Goal: Information Seeking & Learning: Find contact information

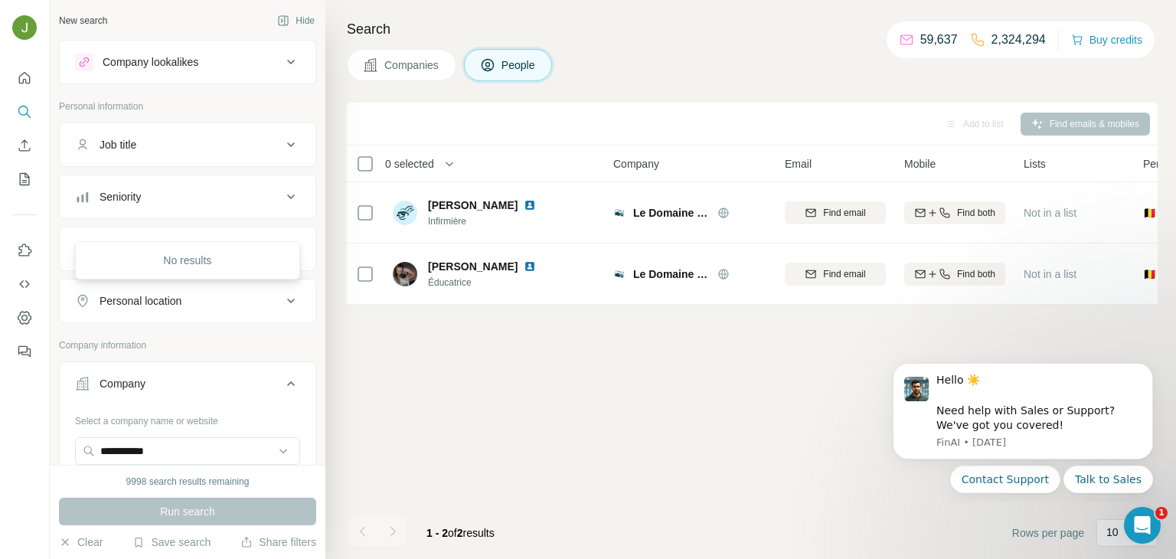
scroll to position [0, 79]
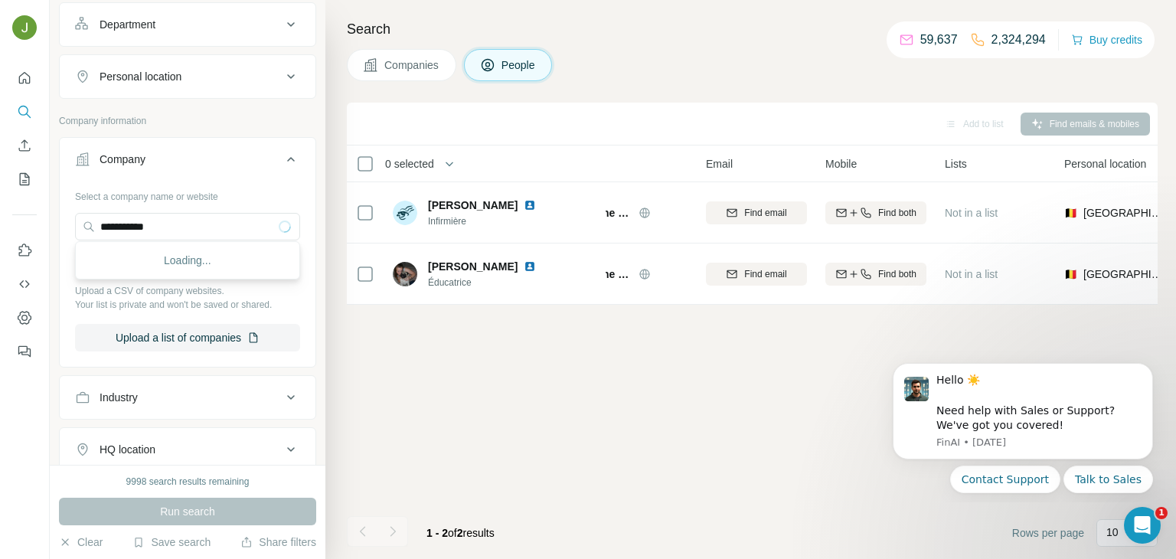
type input "**********"
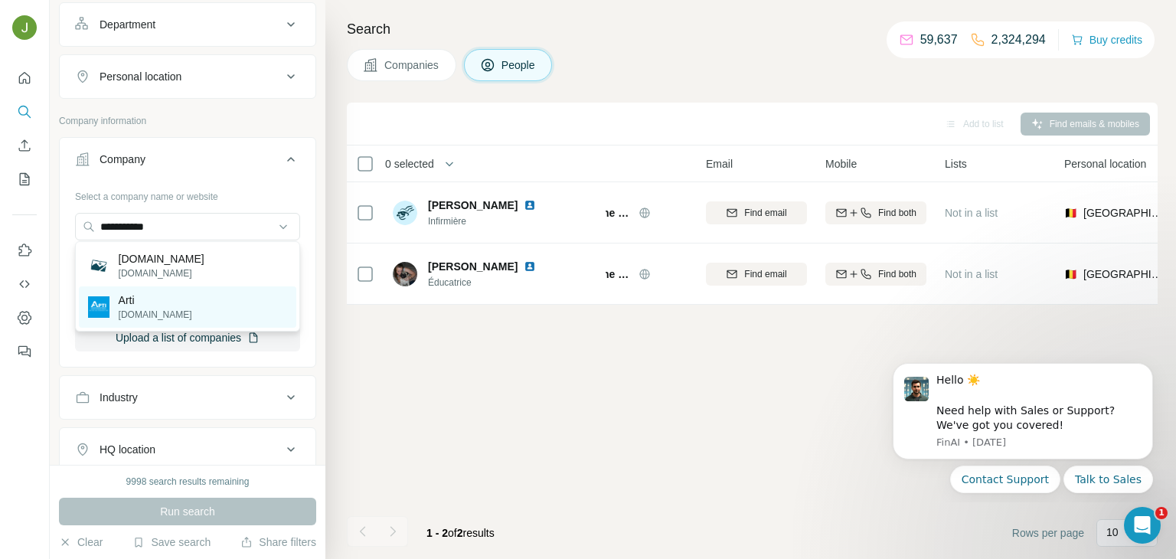
click at [142, 305] on p "Arti" at bounding box center [155, 299] width 73 height 15
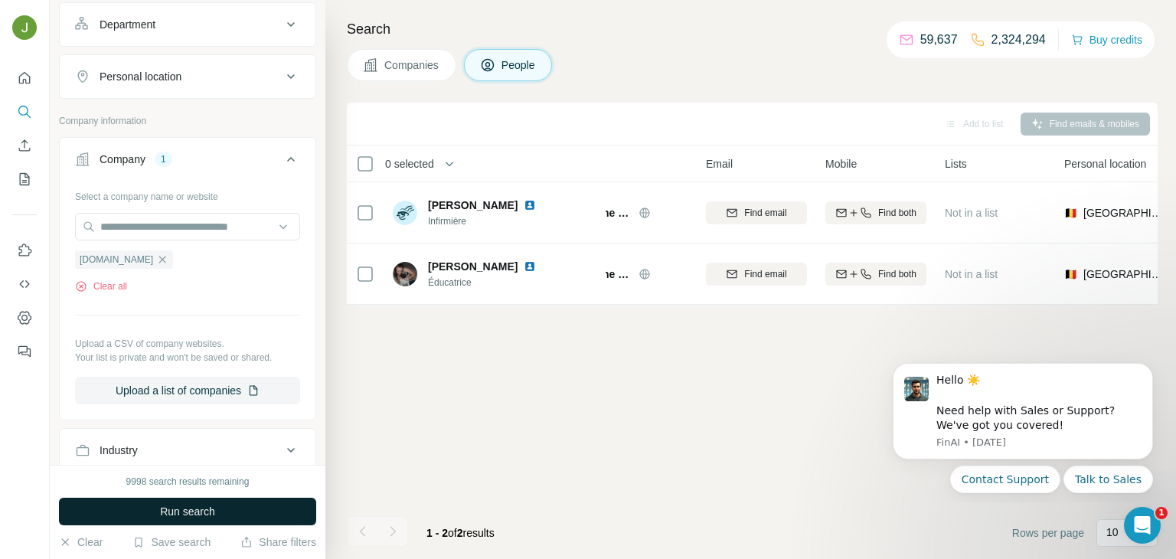
click at [190, 506] on span "Run search" at bounding box center [187, 511] width 55 height 15
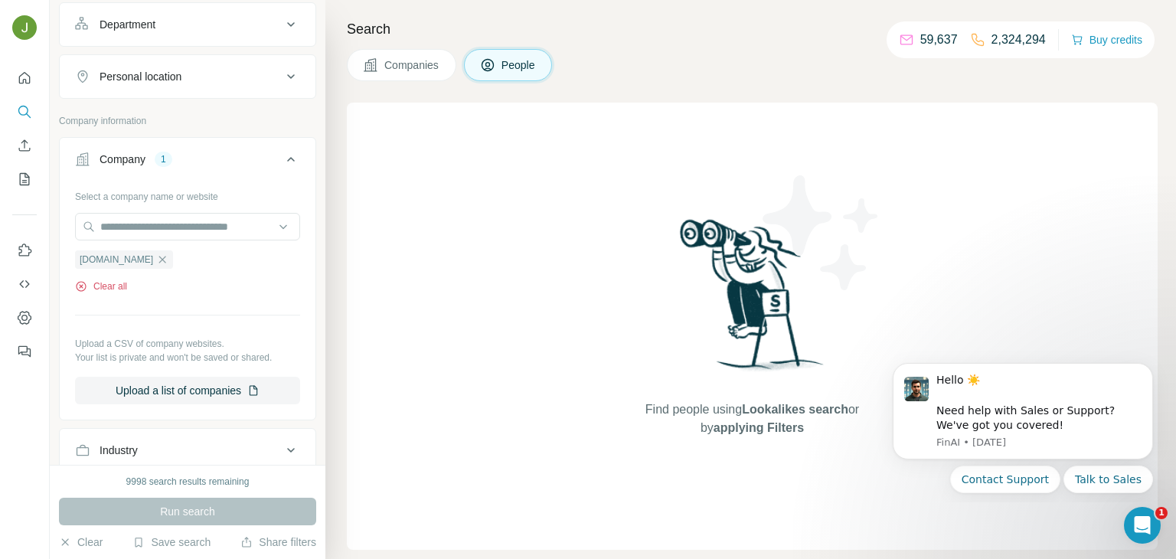
click at [83, 281] on icon "button" at bounding box center [81, 286] width 10 height 10
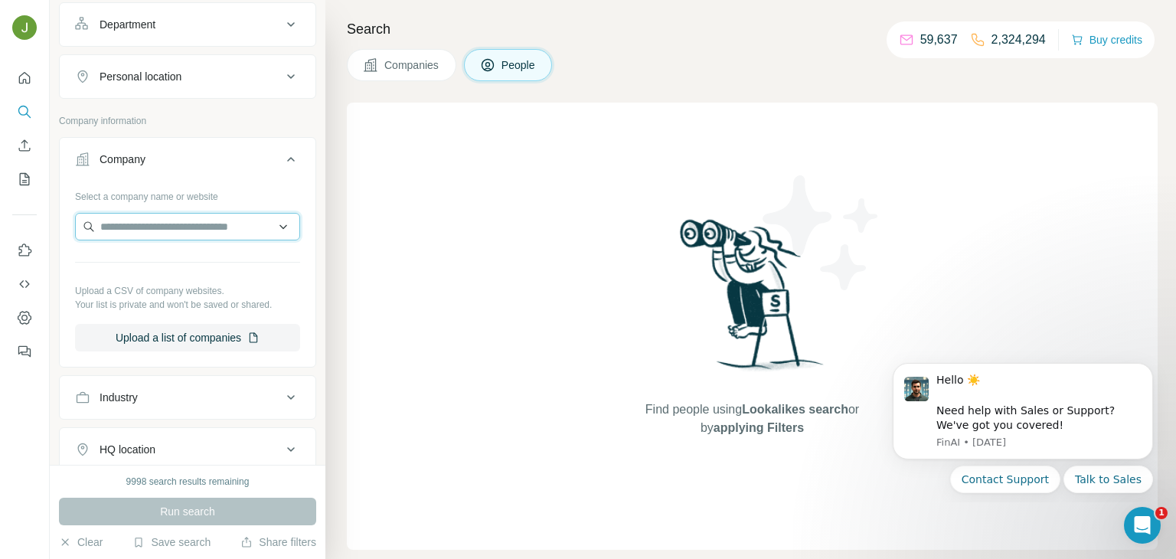
click at [220, 224] on input "text" at bounding box center [187, 227] width 225 height 28
paste input "**********"
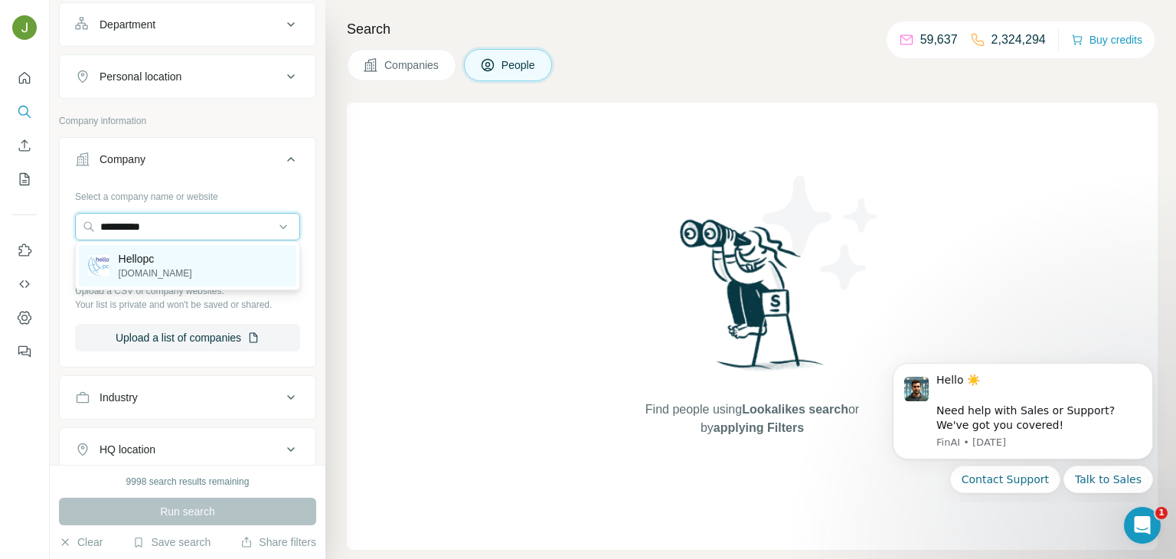
type input "**********"
click at [217, 249] on div "Hellopc [DOMAIN_NAME]" at bounding box center [187, 265] width 217 height 41
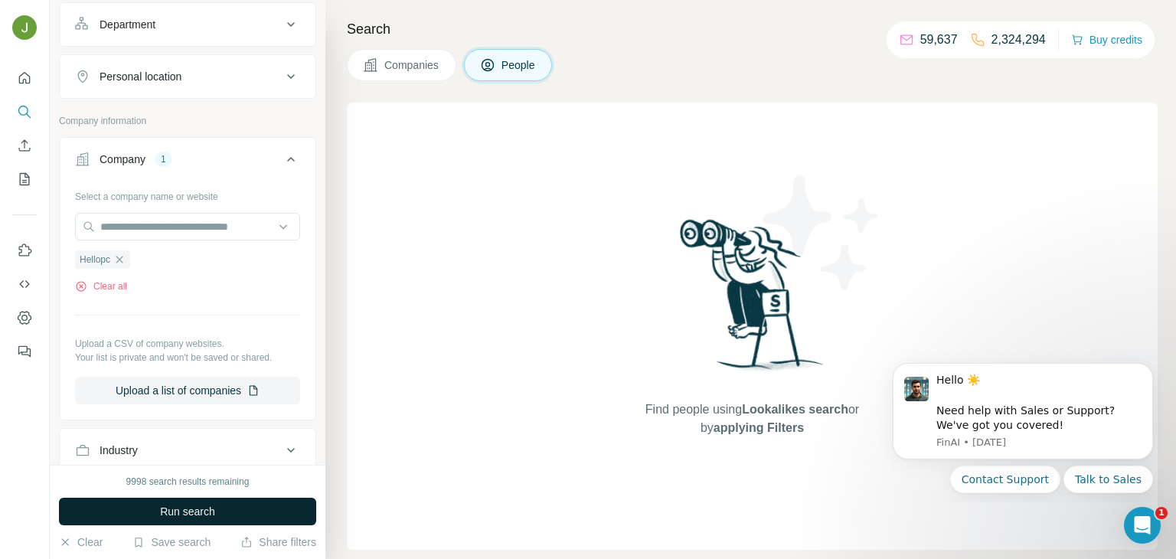
click at [179, 516] on span "Run search" at bounding box center [187, 511] width 55 height 15
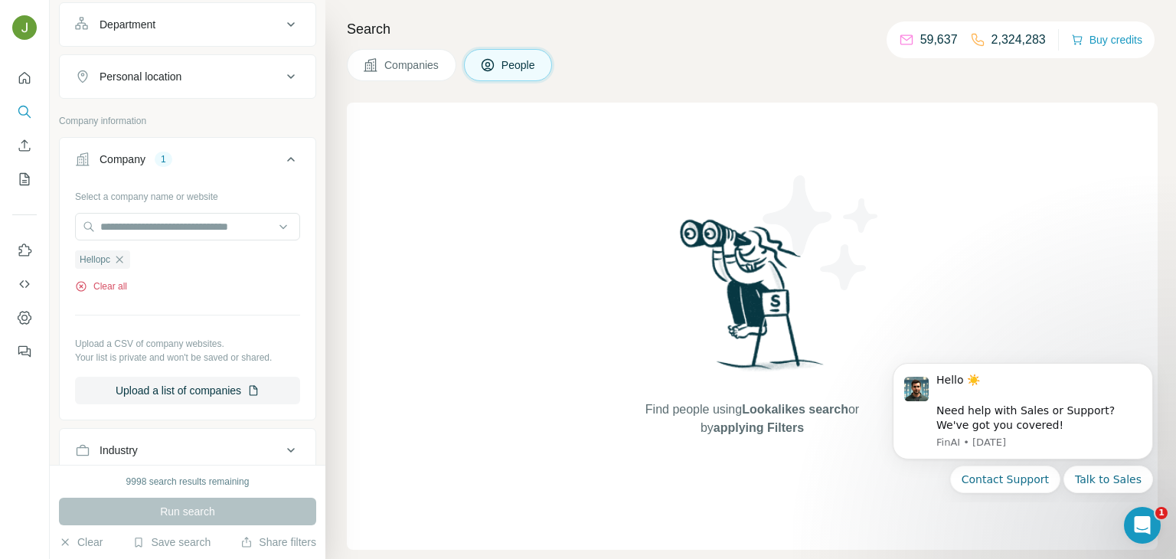
click at [86, 282] on icon "button" at bounding box center [81, 286] width 12 height 12
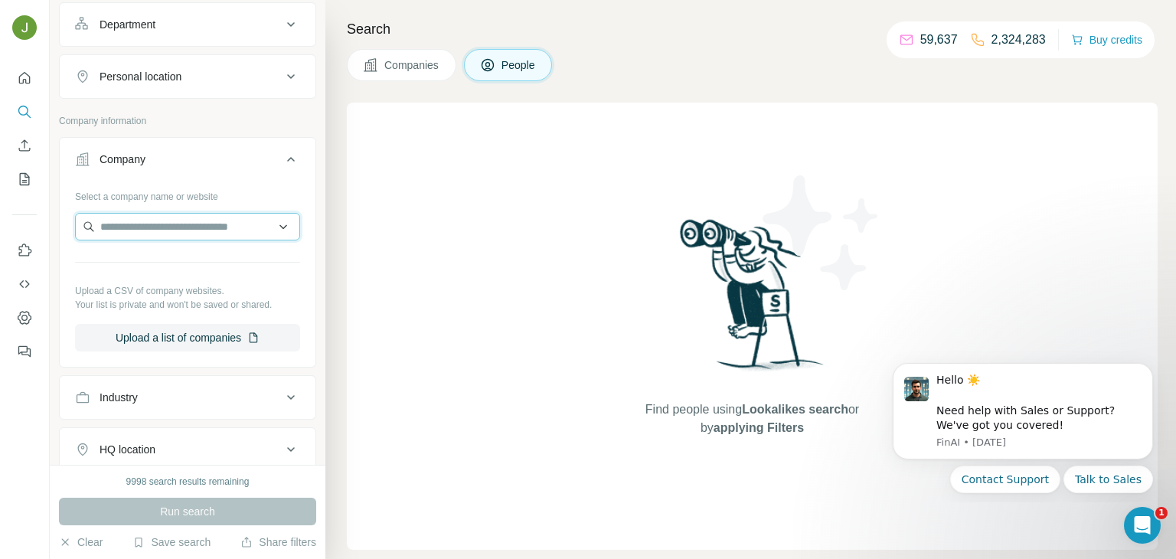
click at [155, 225] on input "text" at bounding box center [187, 227] width 225 height 28
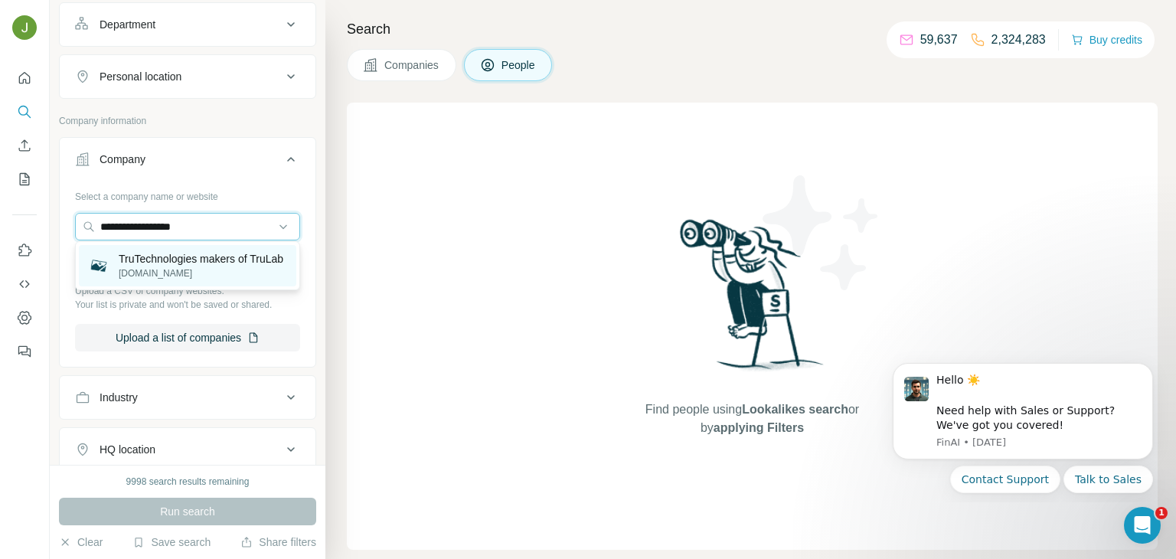
type input "**********"
click at [181, 266] on p "TruTechnologies makers of TruLab" at bounding box center [201, 258] width 165 height 15
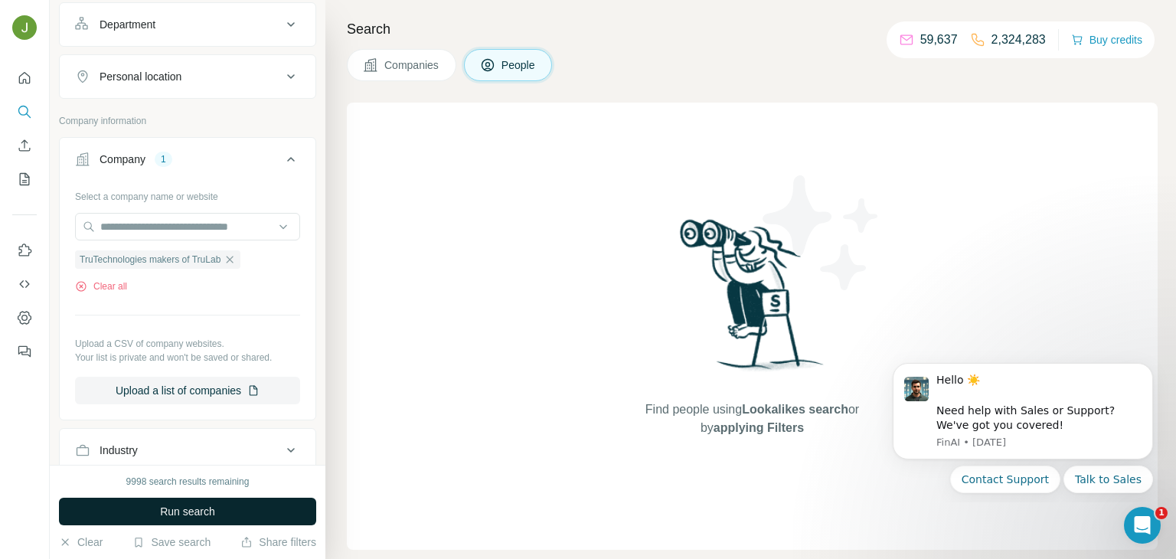
click at [256, 518] on button "Run search" at bounding box center [187, 512] width 257 height 28
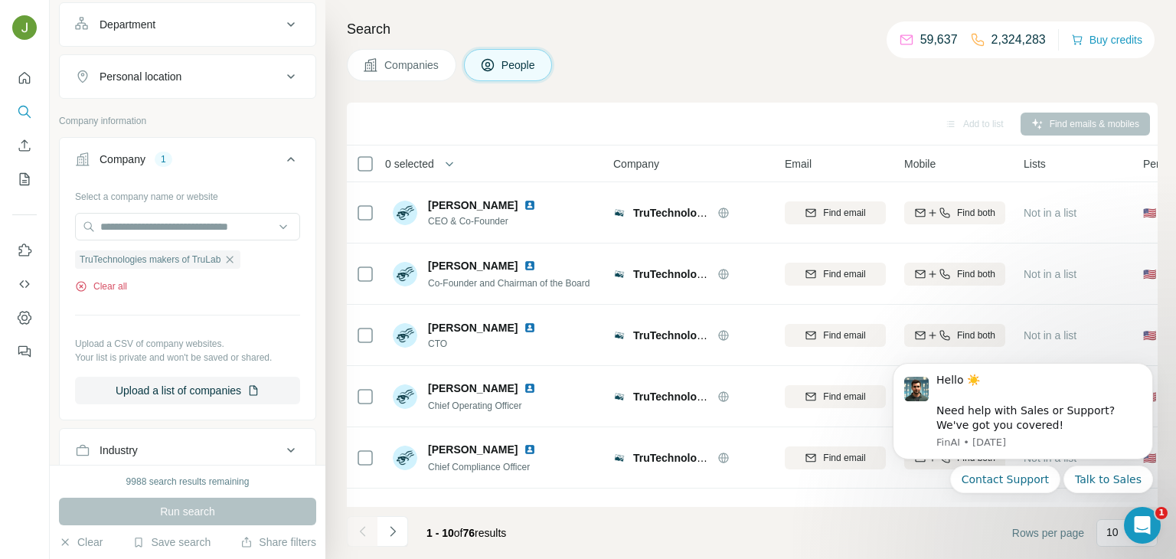
click at [83, 285] on icon "button" at bounding box center [81, 286] width 12 height 12
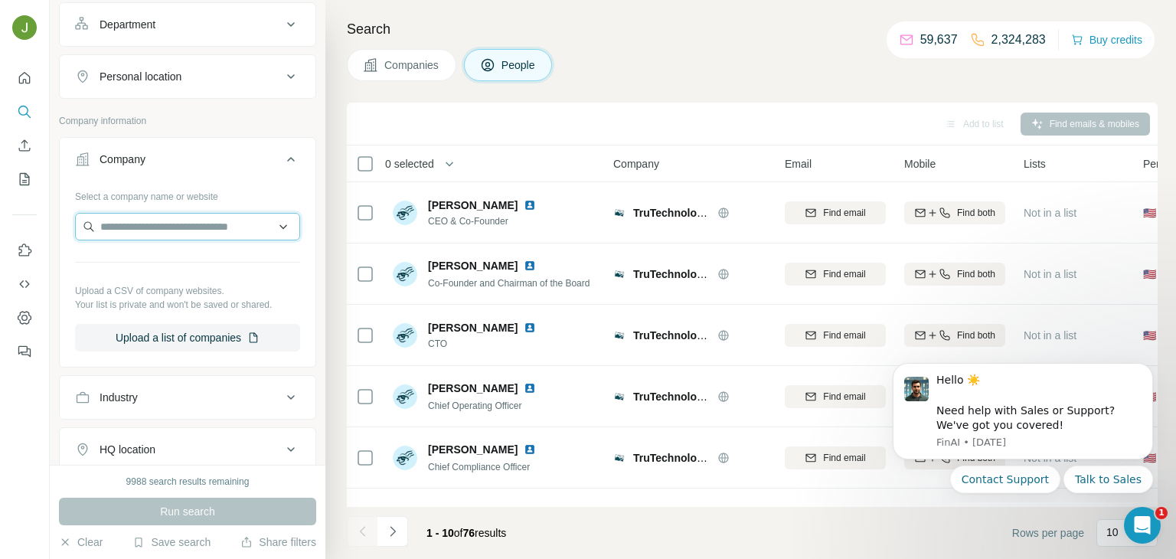
click at [146, 232] on input "text" at bounding box center [187, 227] width 225 height 28
paste input "**********"
type input "**********"
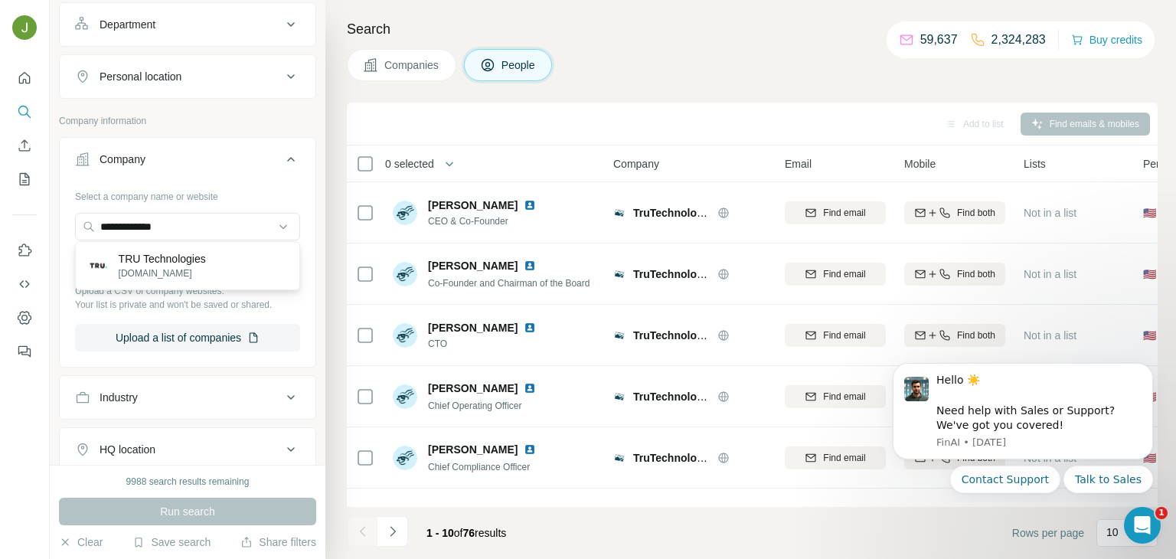
click at [228, 276] on div "TRU Technologies [DOMAIN_NAME]" at bounding box center [187, 265] width 217 height 41
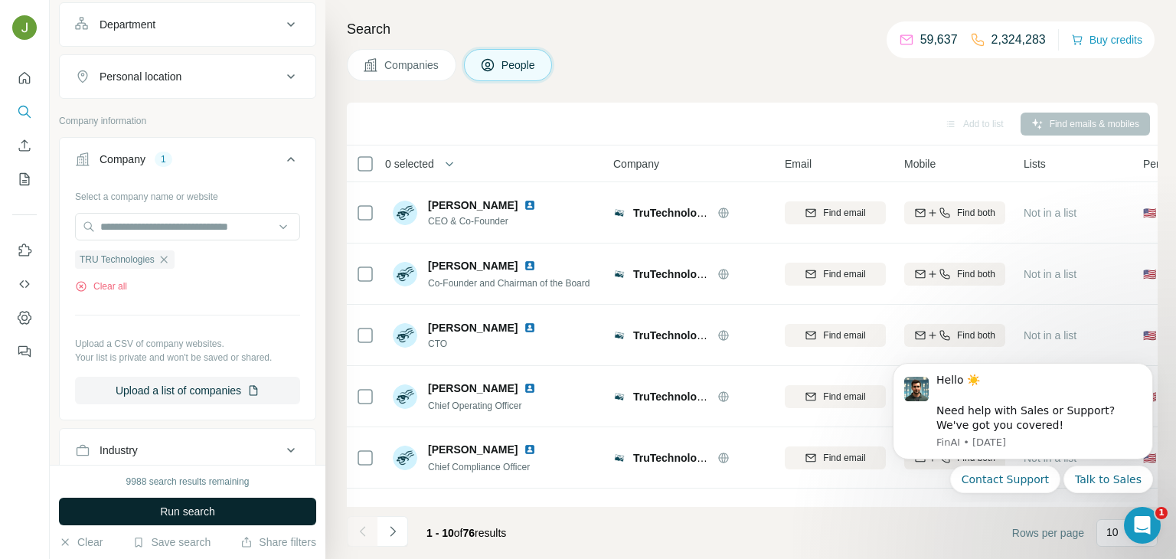
click at [222, 511] on button "Run search" at bounding box center [187, 512] width 257 height 28
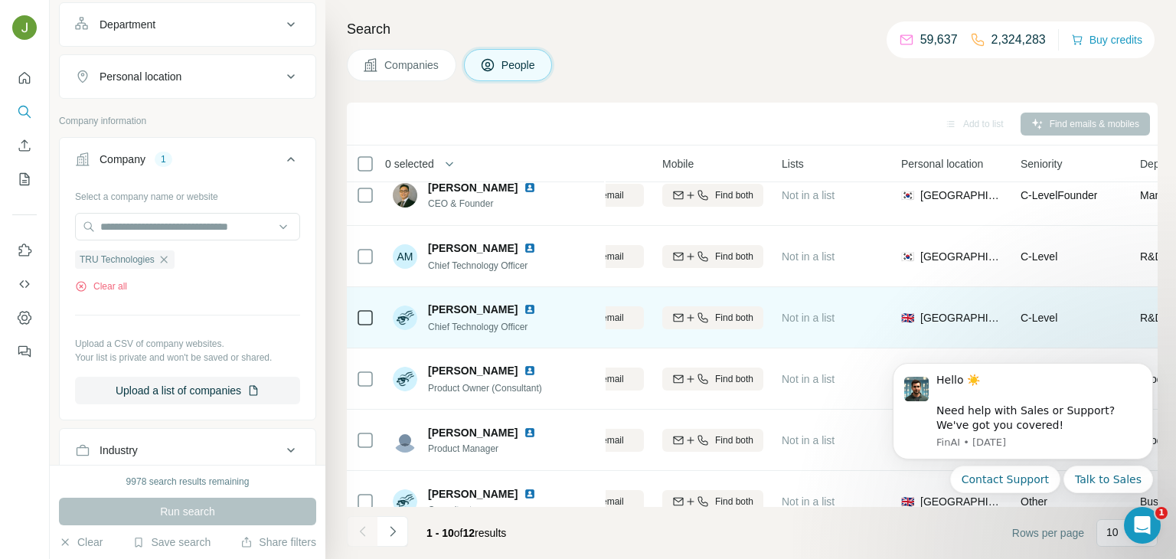
scroll to position [0, 240]
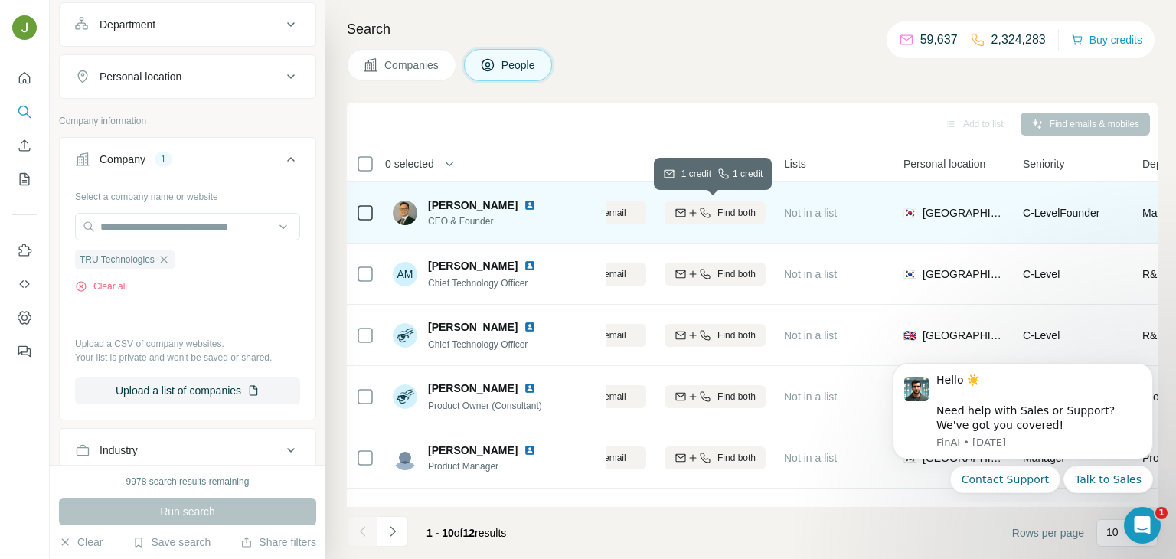
click at [736, 219] on span "Find both" at bounding box center [736, 213] width 38 height 14
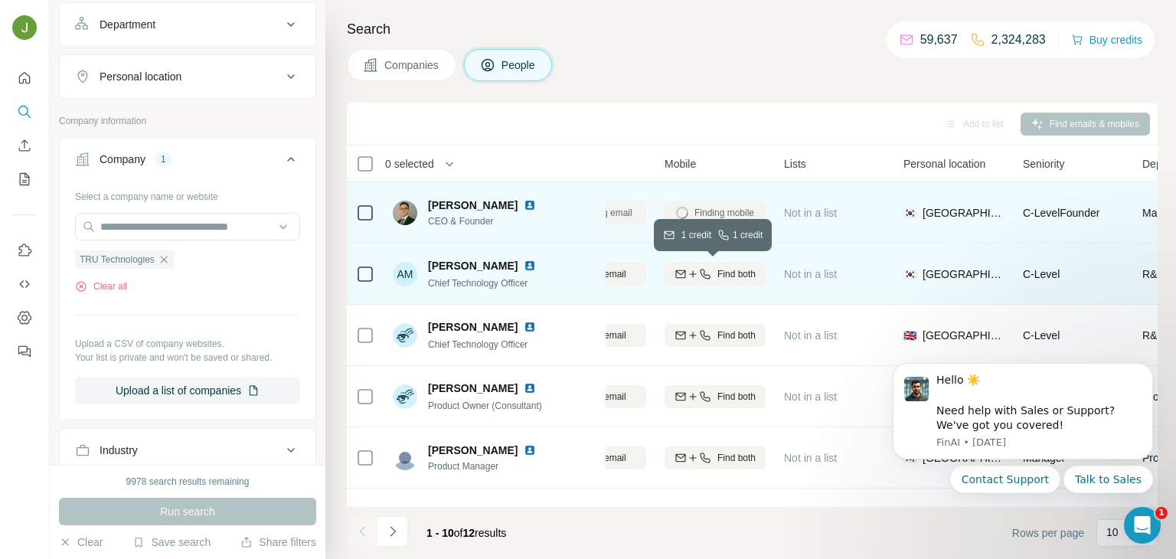
click at [744, 276] on span "Find both" at bounding box center [736, 274] width 38 height 14
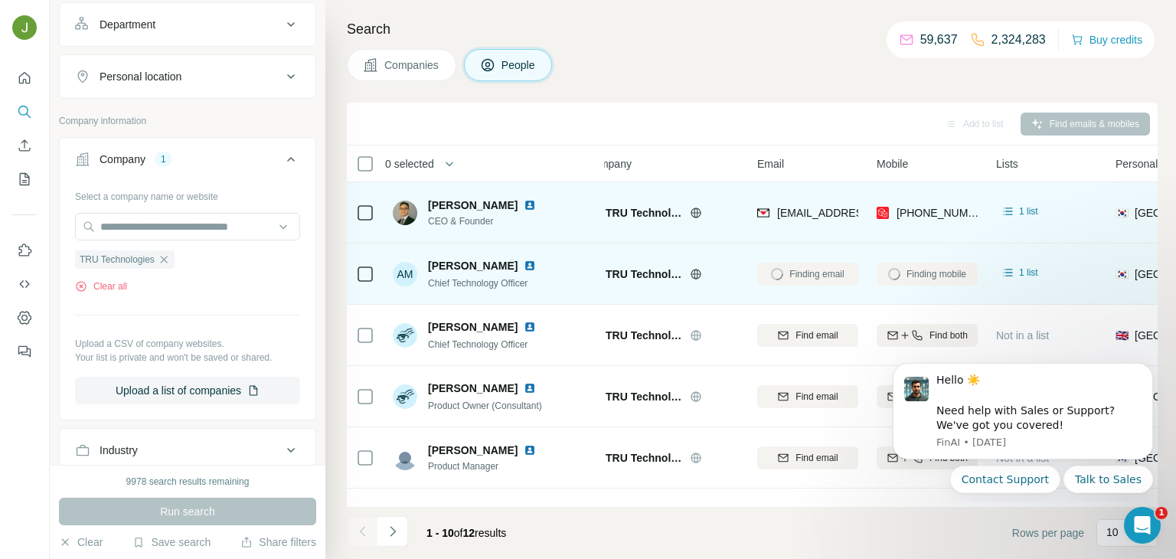
scroll to position [0, 18]
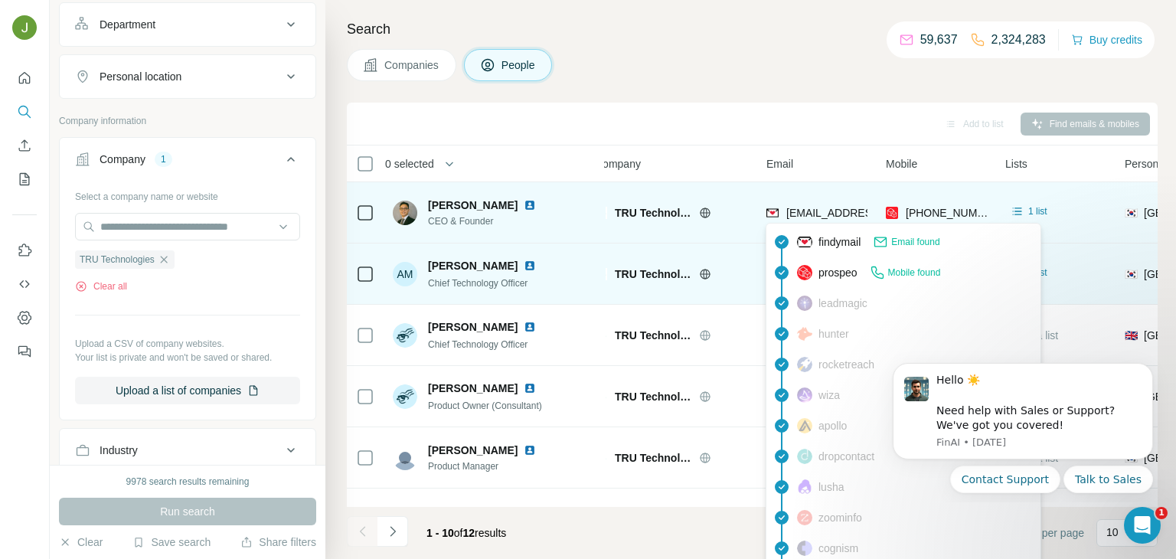
click at [850, 214] on span "[EMAIL_ADDRESS][DOMAIN_NAME]" at bounding box center [876, 213] width 181 height 12
copy span "[EMAIL_ADDRESS][DOMAIN_NAME]"
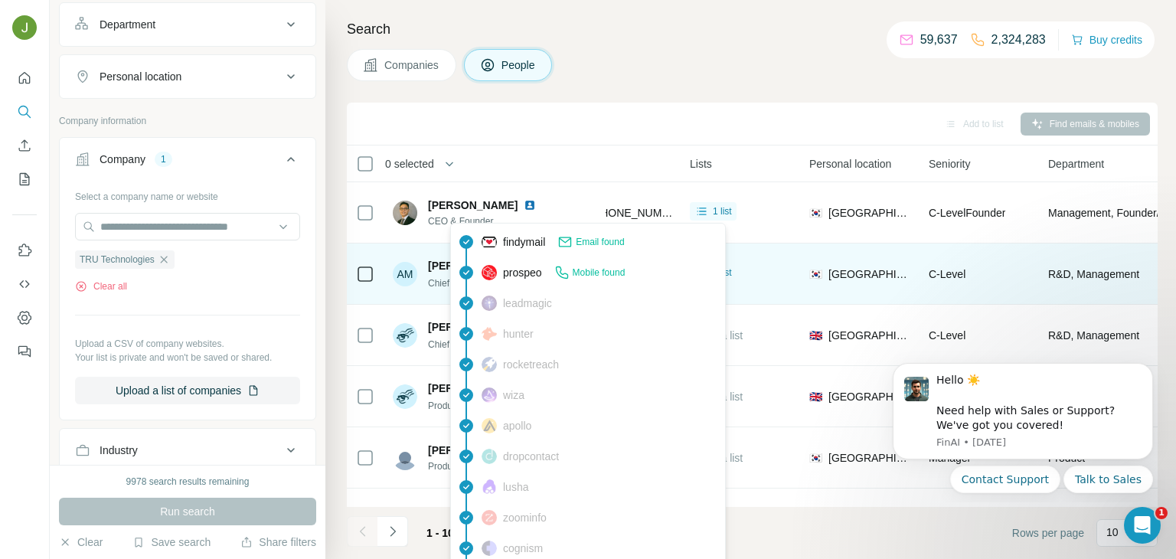
scroll to position [0, 334]
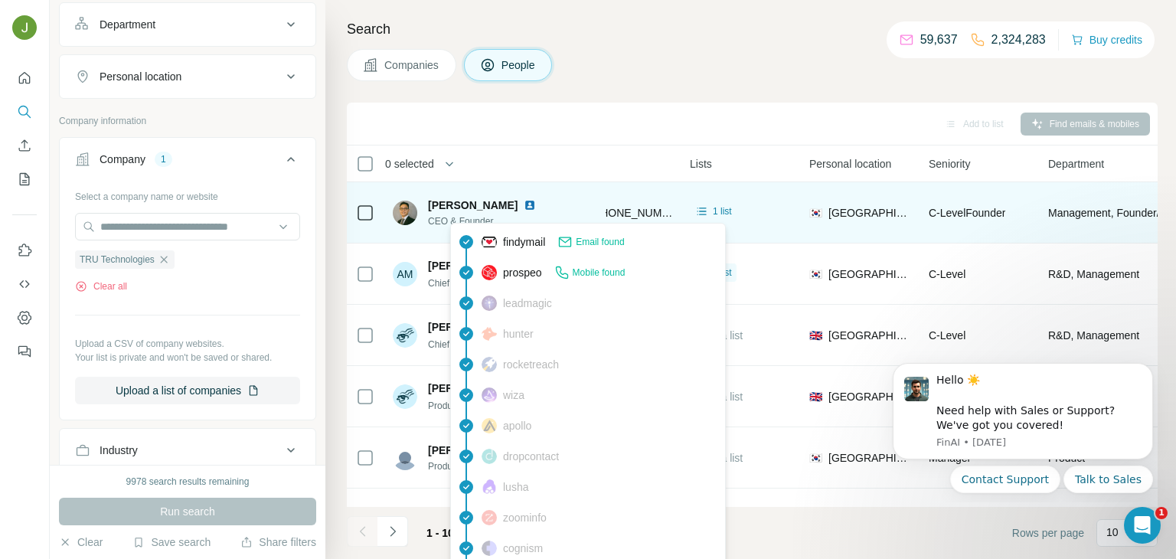
click at [443, 197] on span "[PERSON_NAME]" at bounding box center [473, 204] width 90 height 15
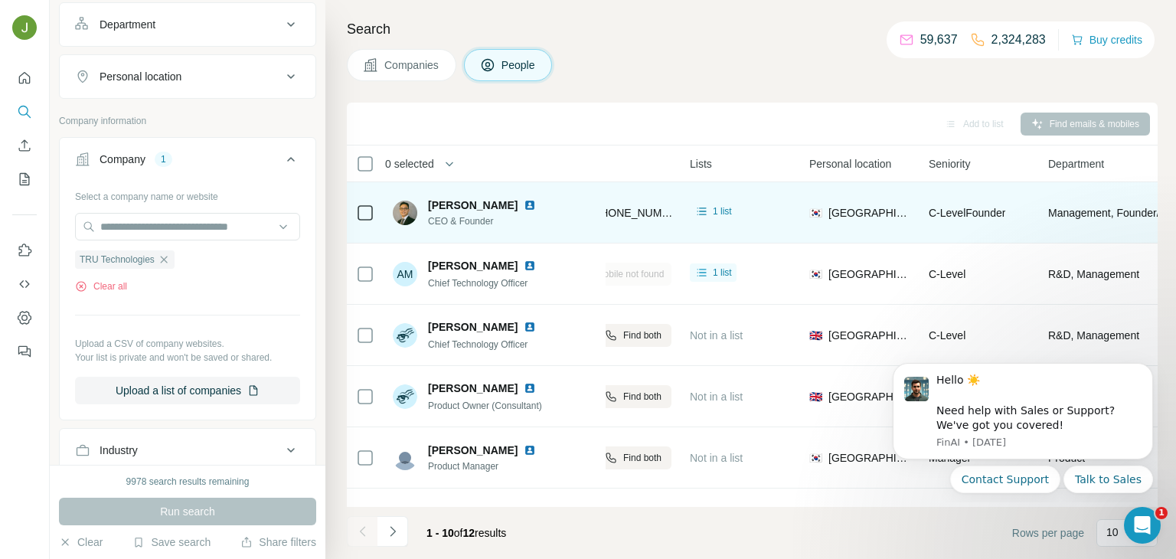
click at [443, 197] on span "[PERSON_NAME]" at bounding box center [473, 204] width 90 height 15
copy span "[PERSON_NAME]"
click at [524, 203] on img at bounding box center [530, 205] width 12 height 12
click at [438, 221] on span "CEO & Founder" at bounding box center [485, 221] width 114 height 14
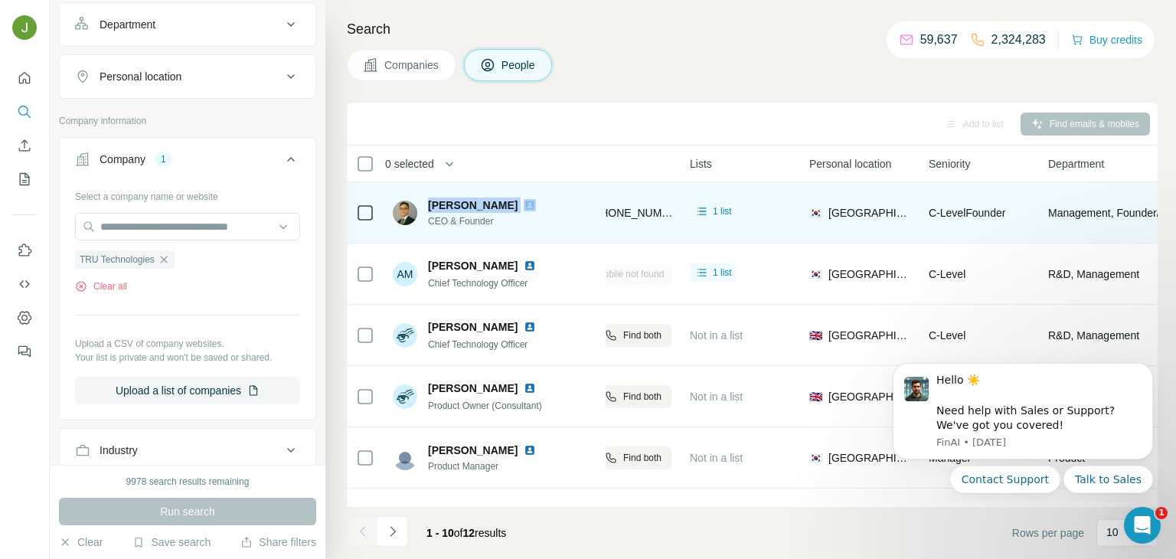
click at [438, 221] on span "CEO & Founder" at bounding box center [485, 221] width 114 height 14
copy span "[PERSON_NAME]"
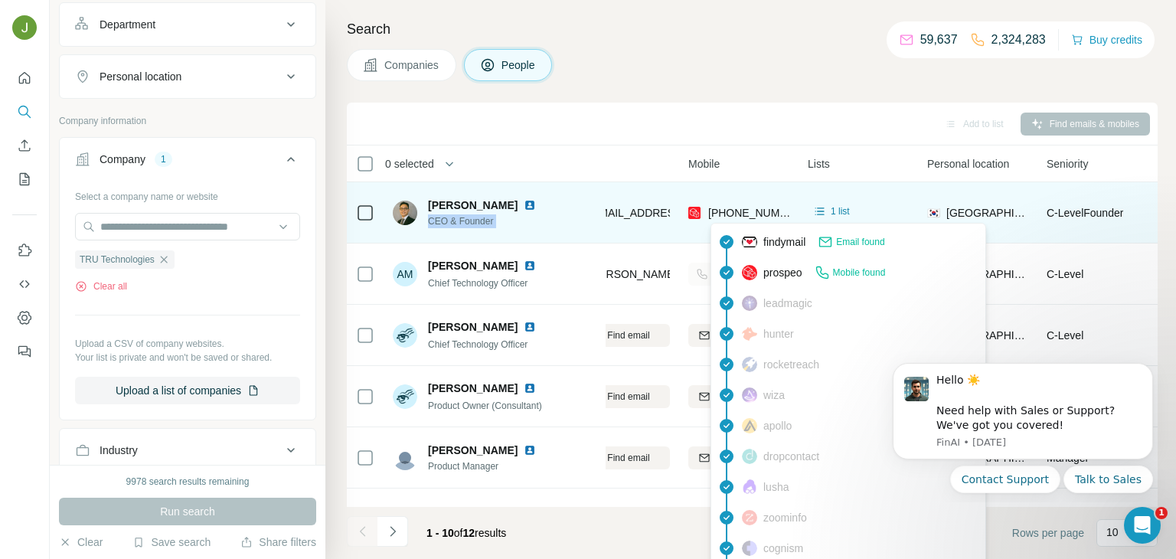
scroll to position [0, 189]
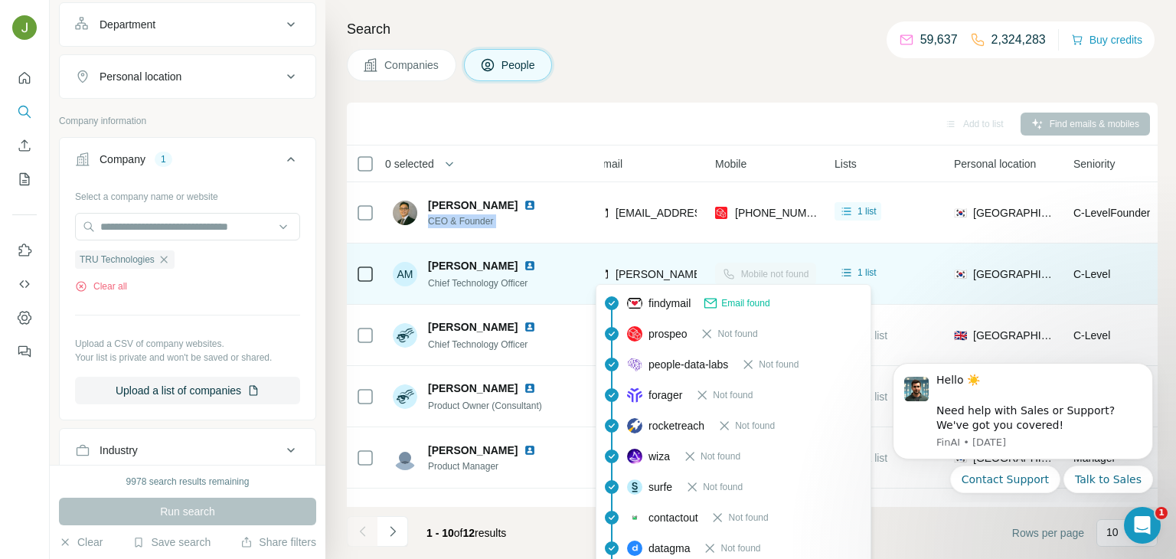
click at [685, 273] on span "[PERSON_NAME][EMAIL_ADDRESS][DOMAIN_NAME]" at bounding box center [749, 274] width 269 height 12
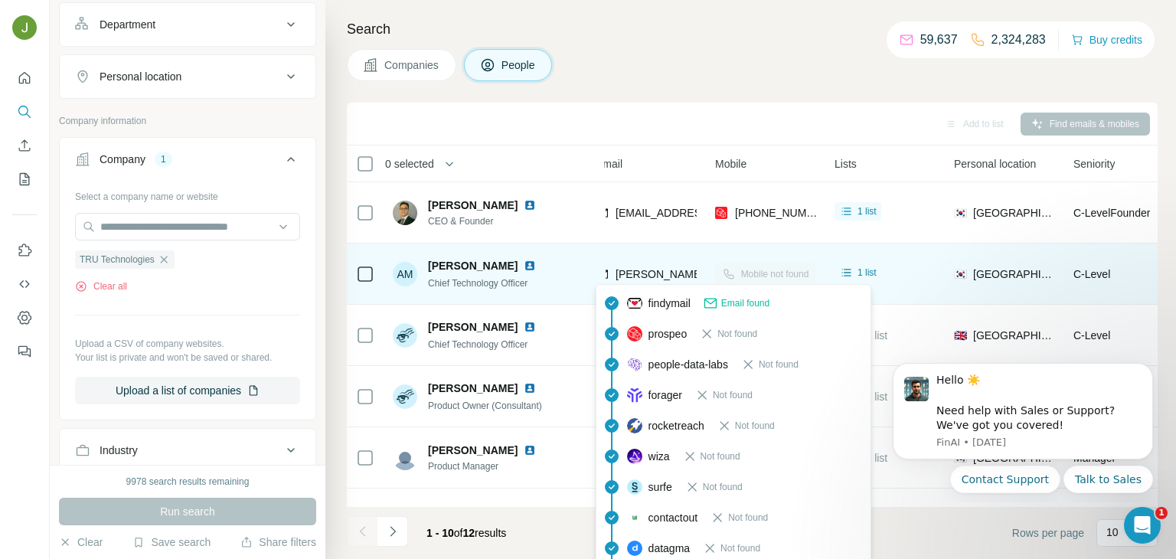
click at [657, 269] on span "[PERSON_NAME][EMAIL_ADDRESS][DOMAIN_NAME]" at bounding box center [749, 274] width 269 height 12
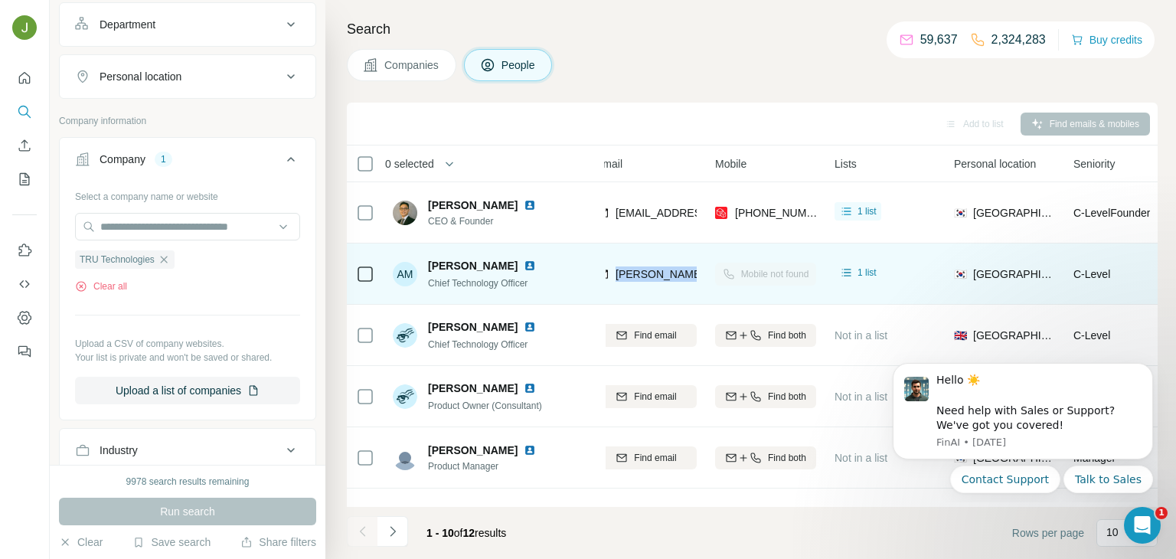
click at [524, 266] on img at bounding box center [530, 266] width 12 height 12
click at [449, 284] on span "Chief Technology Officer" at bounding box center [478, 283] width 100 height 11
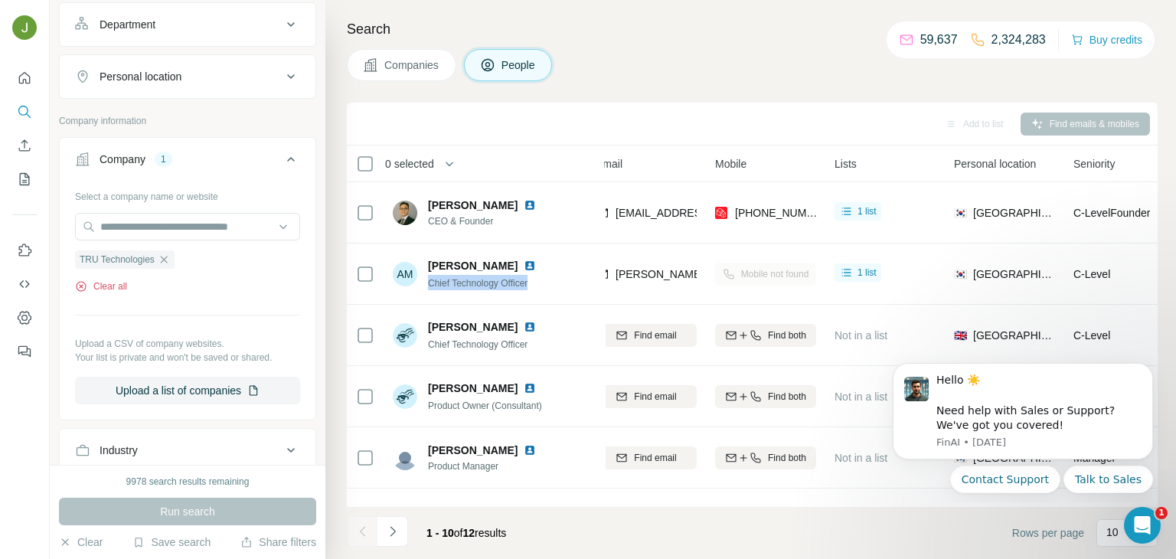
click at [100, 282] on button "Clear all" at bounding box center [101, 286] width 52 height 14
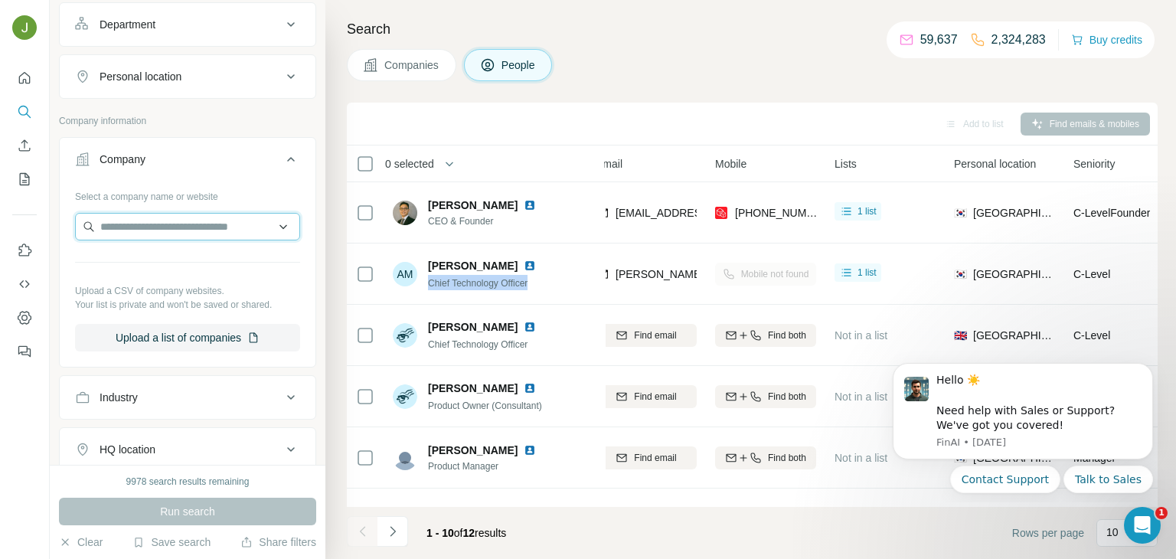
click at [136, 220] on input "text" at bounding box center [187, 227] width 225 height 28
paste input "**********"
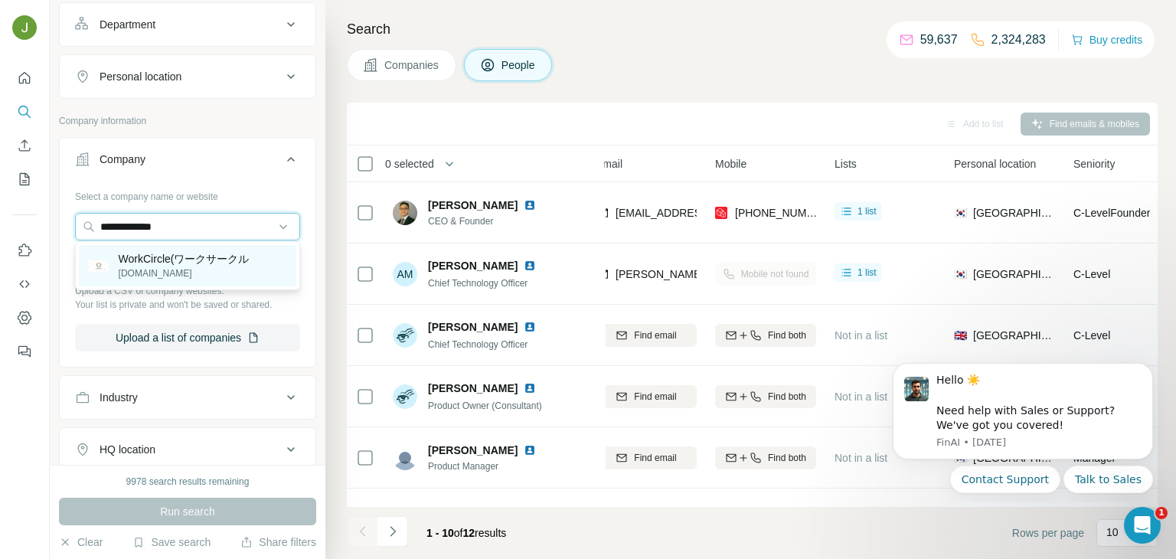
type input "**********"
click at [162, 275] on p "[DOMAIN_NAME]" at bounding box center [184, 273] width 131 height 14
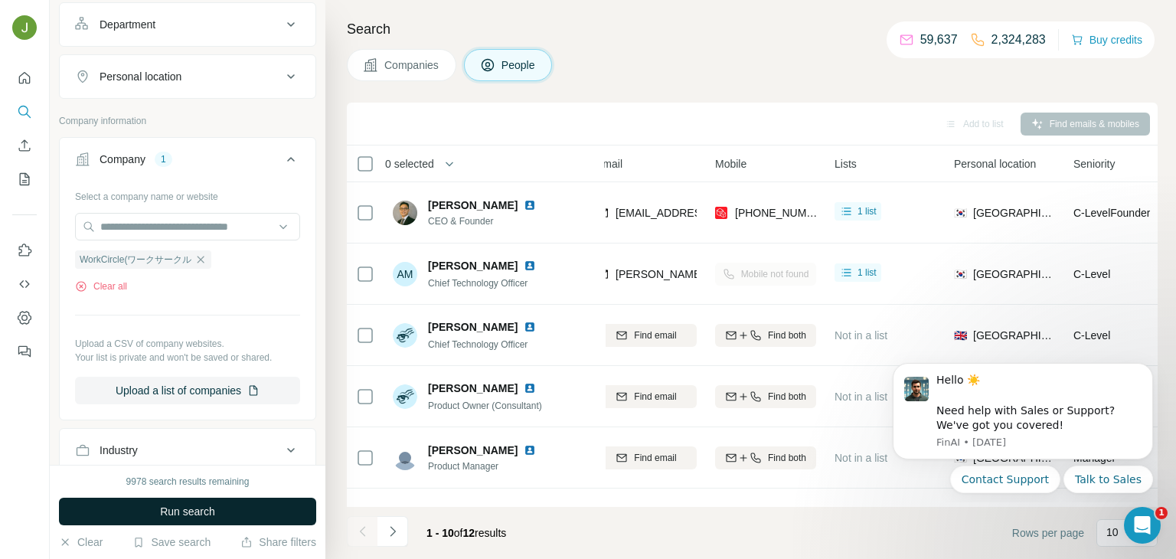
click at [267, 502] on button "Run search" at bounding box center [187, 512] width 257 height 28
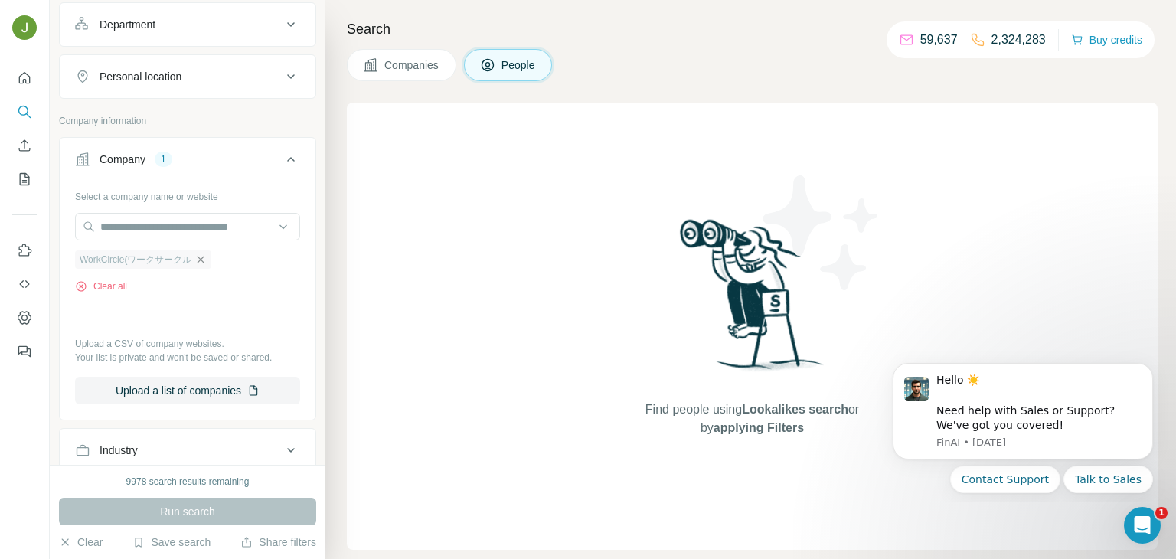
click at [201, 256] on icon "button" at bounding box center [200, 259] width 7 height 7
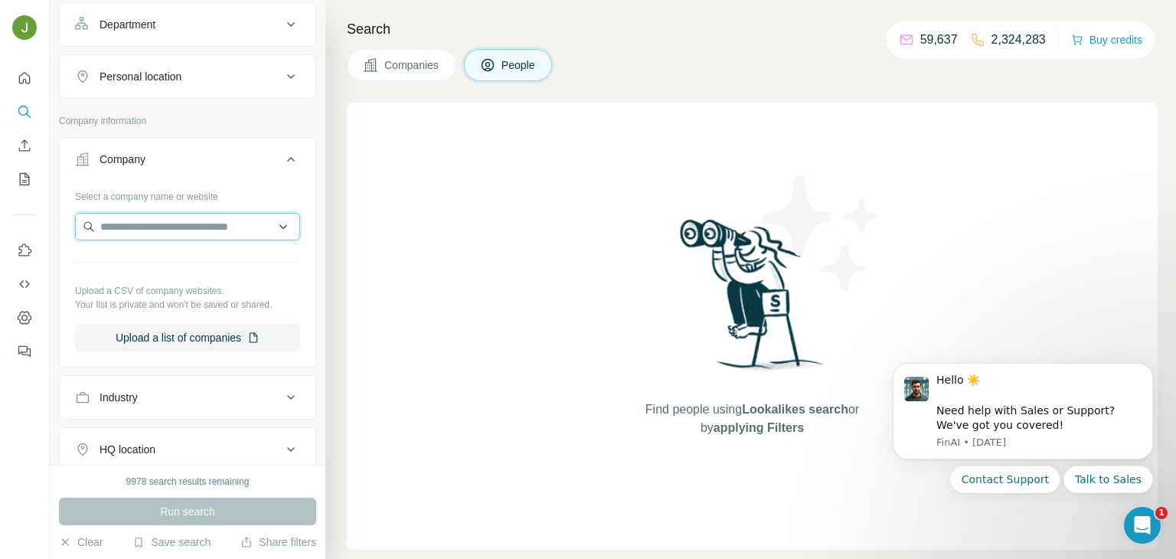
click at [169, 230] on input "text" at bounding box center [187, 227] width 225 height 28
paste input "**********"
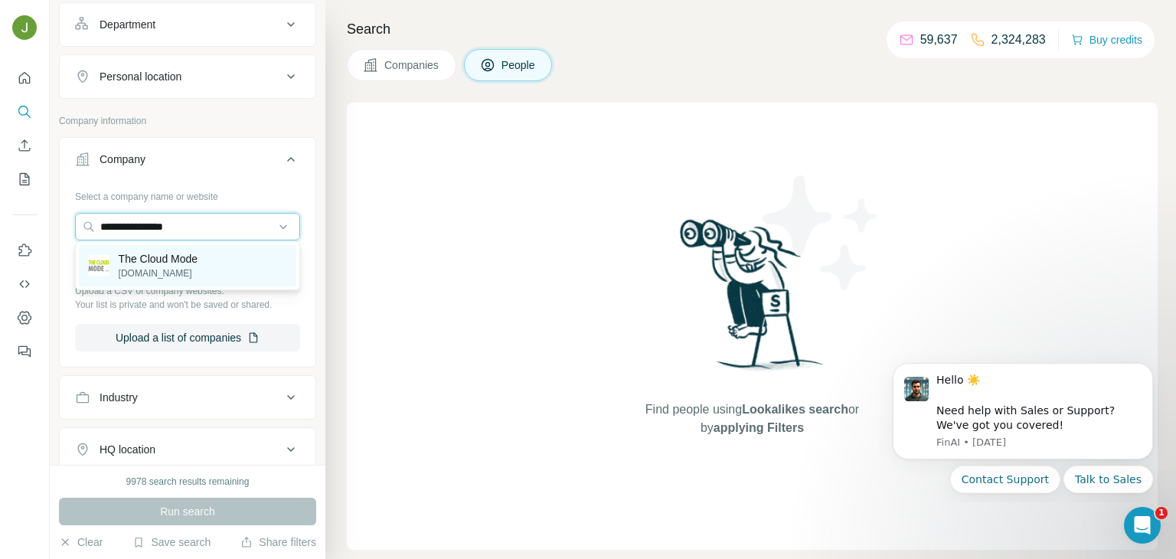
type input "**********"
click at [197, 277] on p "[DOMAIN_NAME]" at bounding box center [159, 273] width 80 height 14
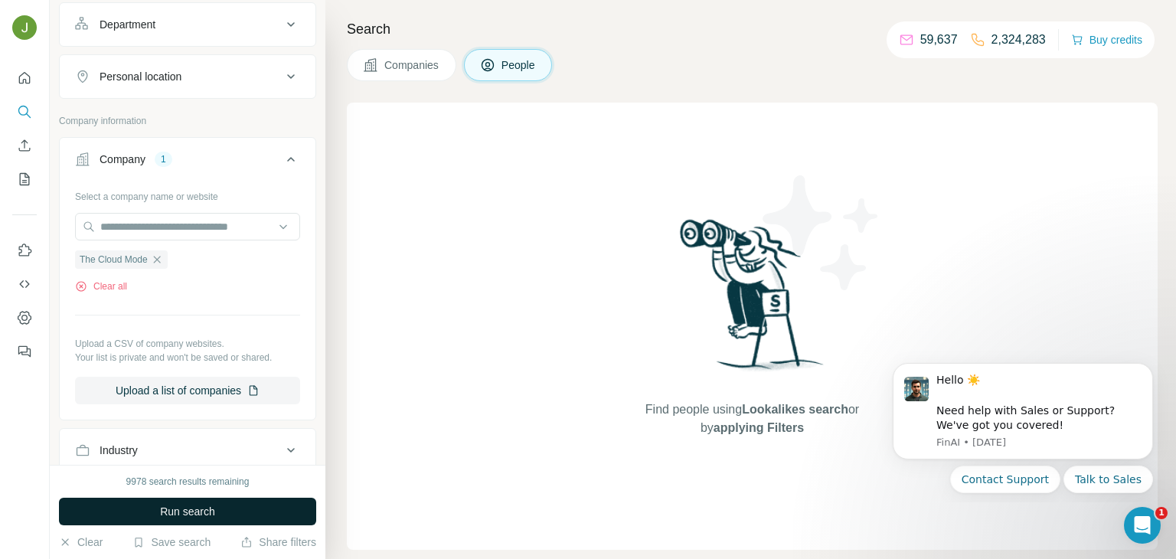
click at [237, 514] on button "Run search" at bounding box center [187, 512] width 257 height 28
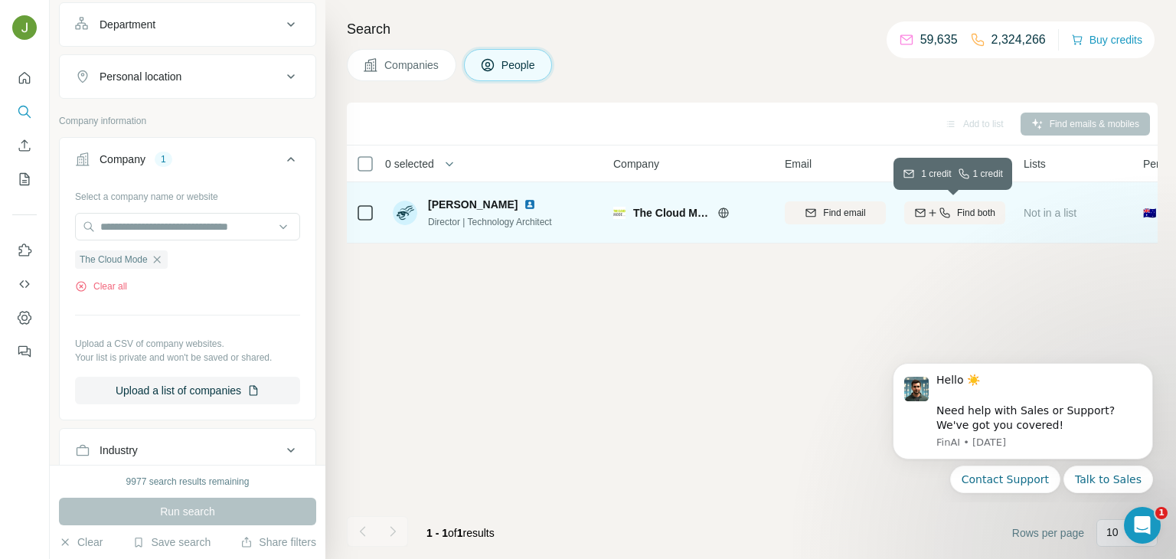
click at [993, 203] on button "Find both" at bounding box center [954, 212] width 101 height 23
click at [524, 203] on img at bounding box center [530, 204] width 12 height 12
